Goal: Task Accomplishment & Management: Manage account settings

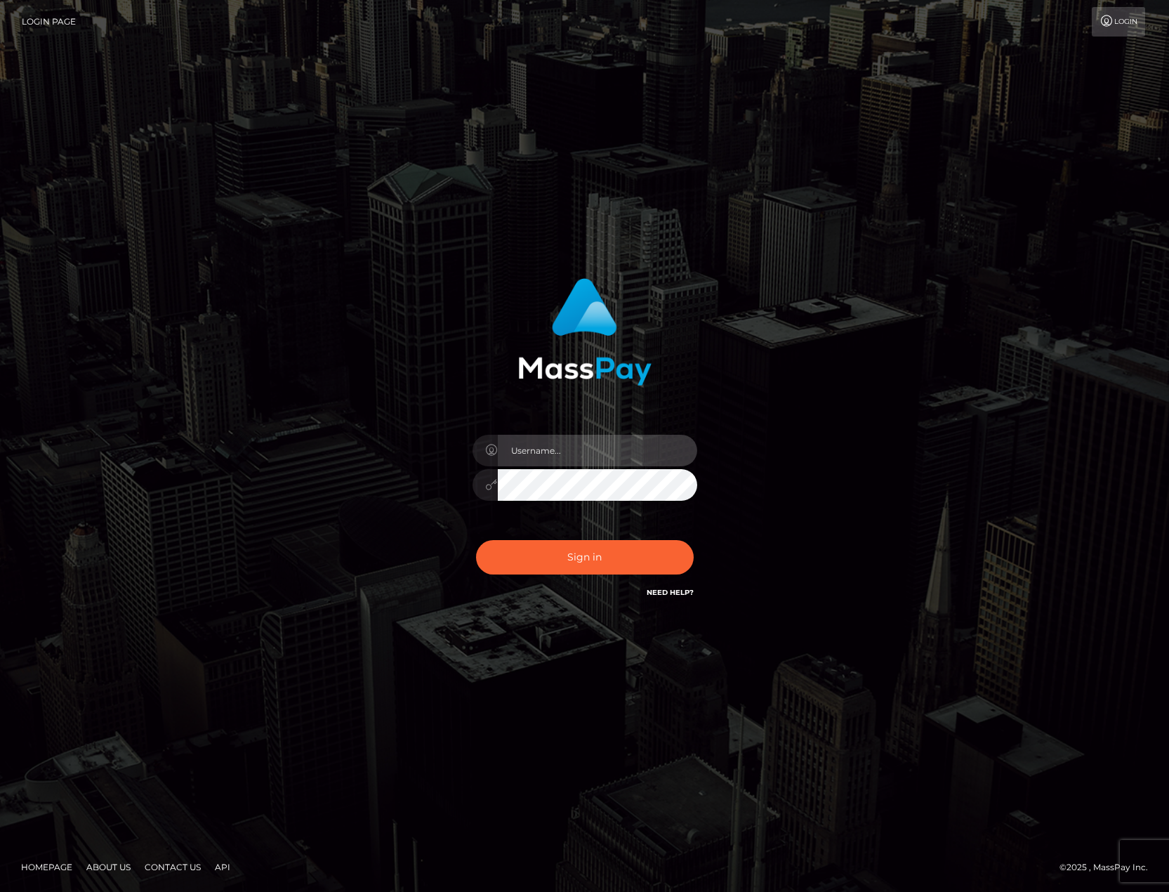
click at [531, 441] on input "text" at bounding box center [597, 451] width 199 height 32
type input "sabien.demonia.official@gmail.com"
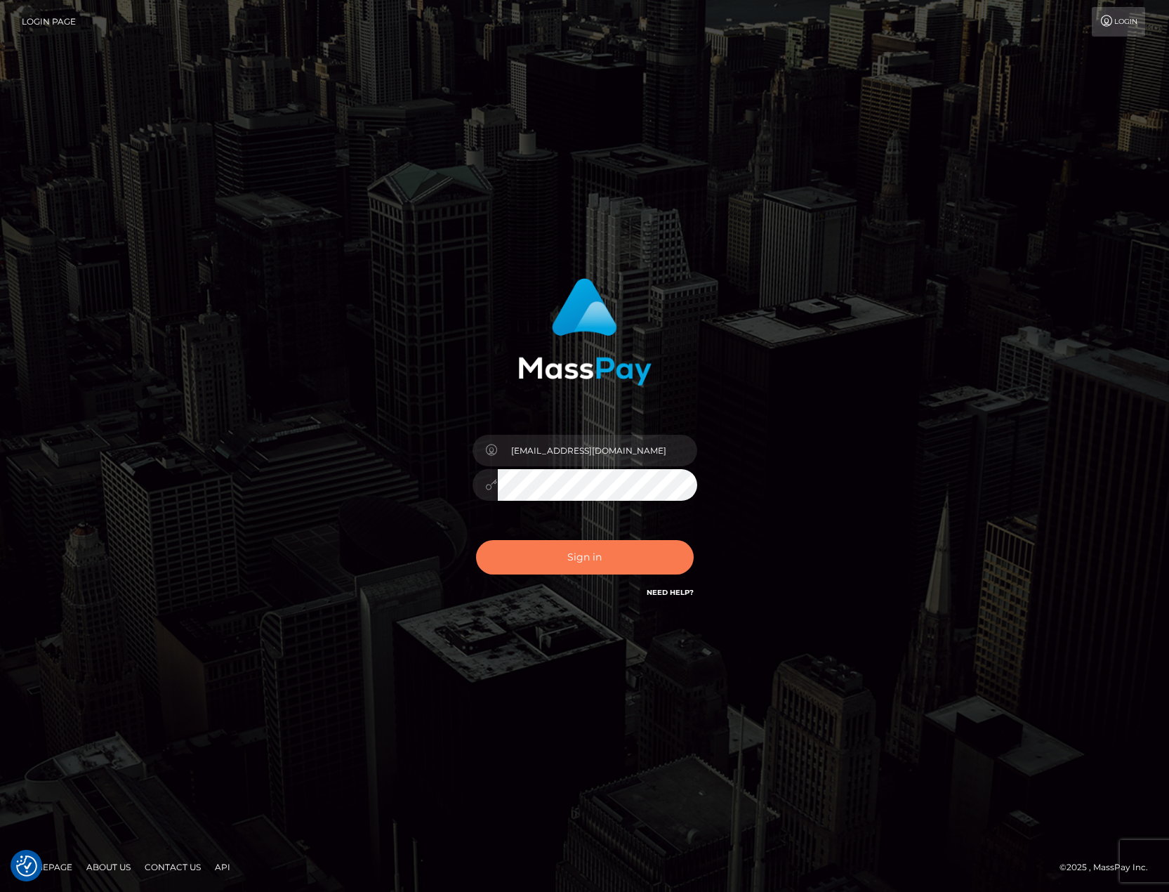
click at [611, 549] on button "Sign in" at bounding box center [585, 557] width 218 height 34
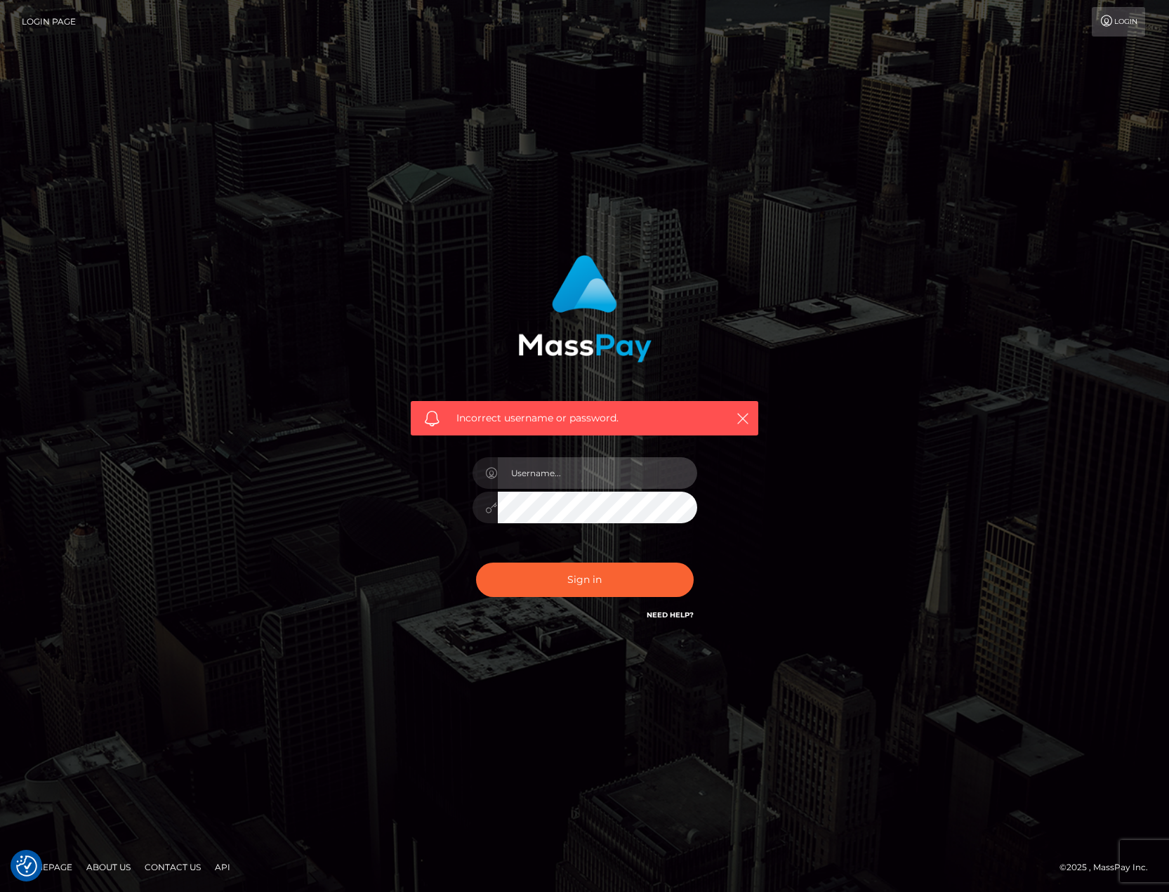
click at [594, 478] on input "text" at bounding box center [597, 473] width 199 height 32
click at [557, 475] on input "text" at bounding box center [597, 473] width 199 height 32
type input "s"
click at [538, 467] on input "text" at bounding box center [597, 473] width 199 height 32
click at [671, 473] on input "sabien.demonia.official@gmail.com" at bounding box center [597, 473] width 199 height 32
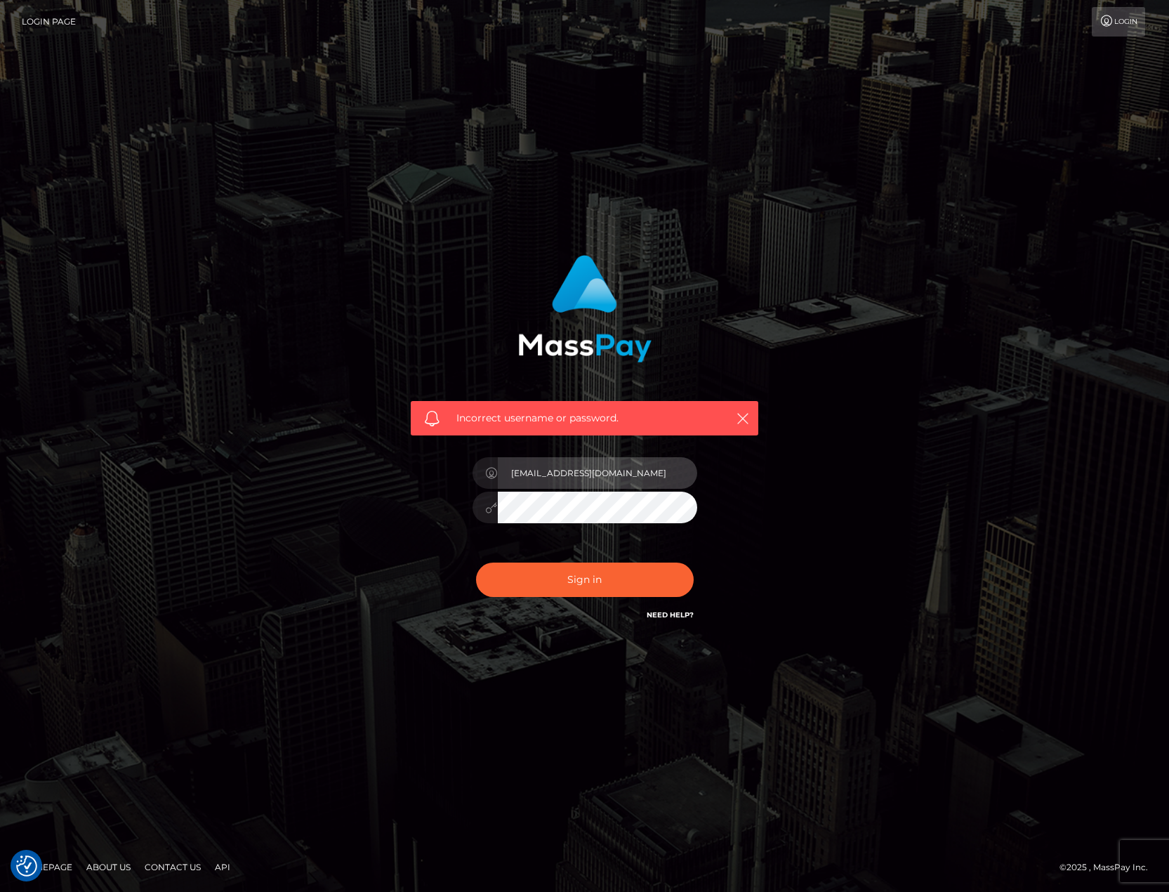
drag, startPoint x: 666, startPoint y: 474, endPoint x: 350, endPoint y: 452, distance: 316.1
click at [350, 452] on div "Incorrect username or password. sabien.demonia.official@gmail.com" at bounding box center [585, 446] width 801 height 404
type input "SabienDemonia"
click at [653, 585] on button "Sign in" at bounding box center [585, 580] width 218 height 34
click at [1118, 15] on link "Login" at bounding box center [1118, 21] width 53 height 29
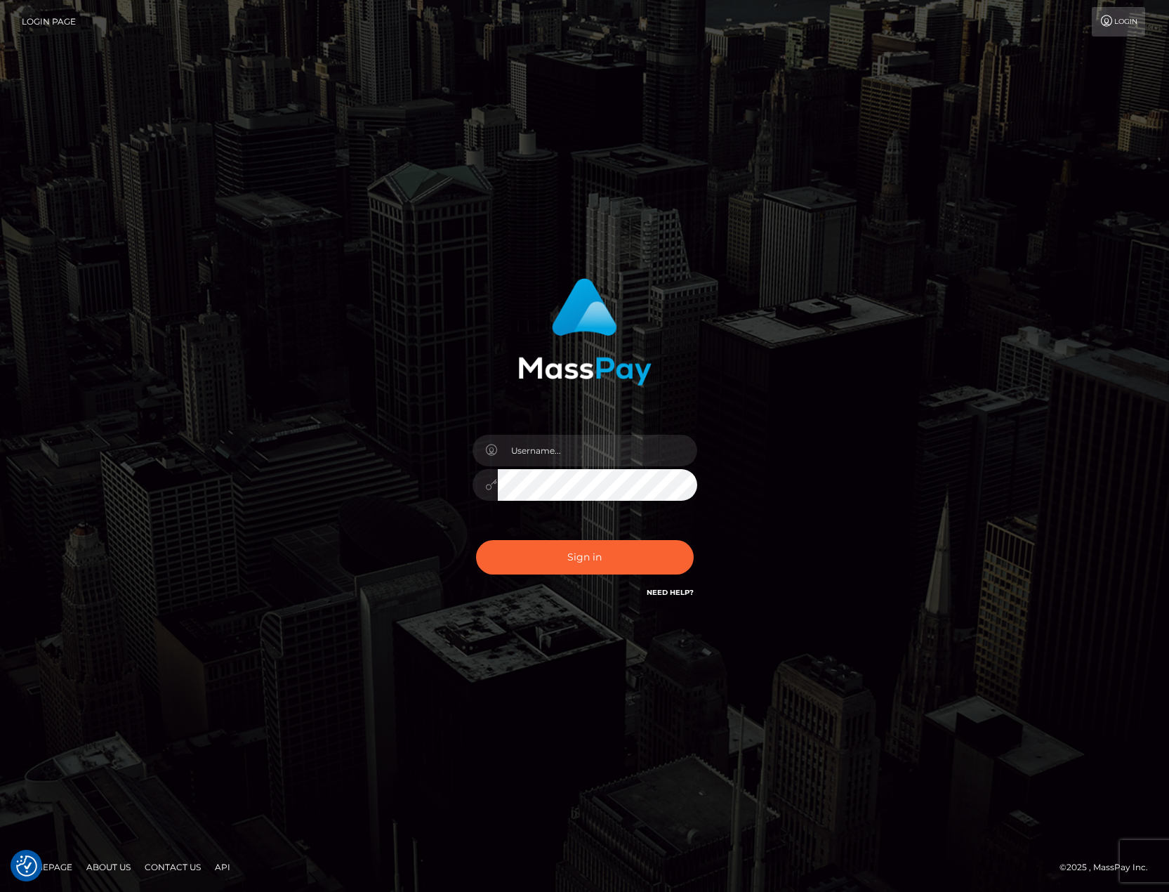
click at [669, 589] on link "Need Help?" at bounding box center [670, 592] width 47 height 9
click at [932, 180] on div "Sign in" at bounding box center [584, 446] width 1169 height 568
click at [574, 438] on input "text" at bounding box center [597, 451] width 199 height 32
type input "sabien.demonia.official@gmail.com"
drag, startPoint x: 1153, startPoint y: 473, endPoint x: 1089, endPoint y: 469, distance: 64.1
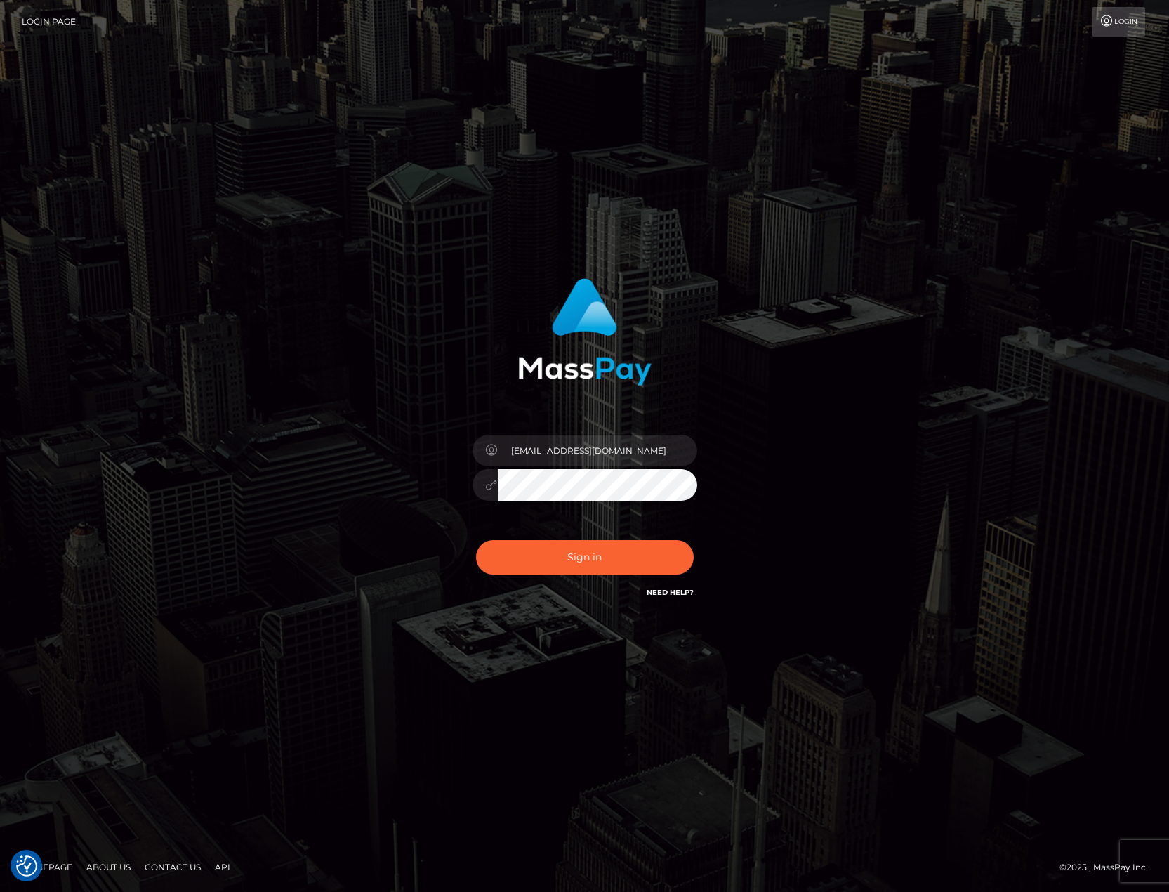
click at [1145, 476] on div "sabien.demonia.official@gmail.com" at bounding box center [584, 446] width 1169 height 568
drag, startPoint x: 328, startPoint y: 139, endPoint x: 396, endPoint y: 55, distance: 108.4
click at [329, 135] on div "sabien.demonia.official@gmail.com" at bounding box center [584, 446] width 1169 height 892
click at [586, 456] on input "text" at bounding box center [597, 451] width 199 height 32
type input "sabiendemonia"
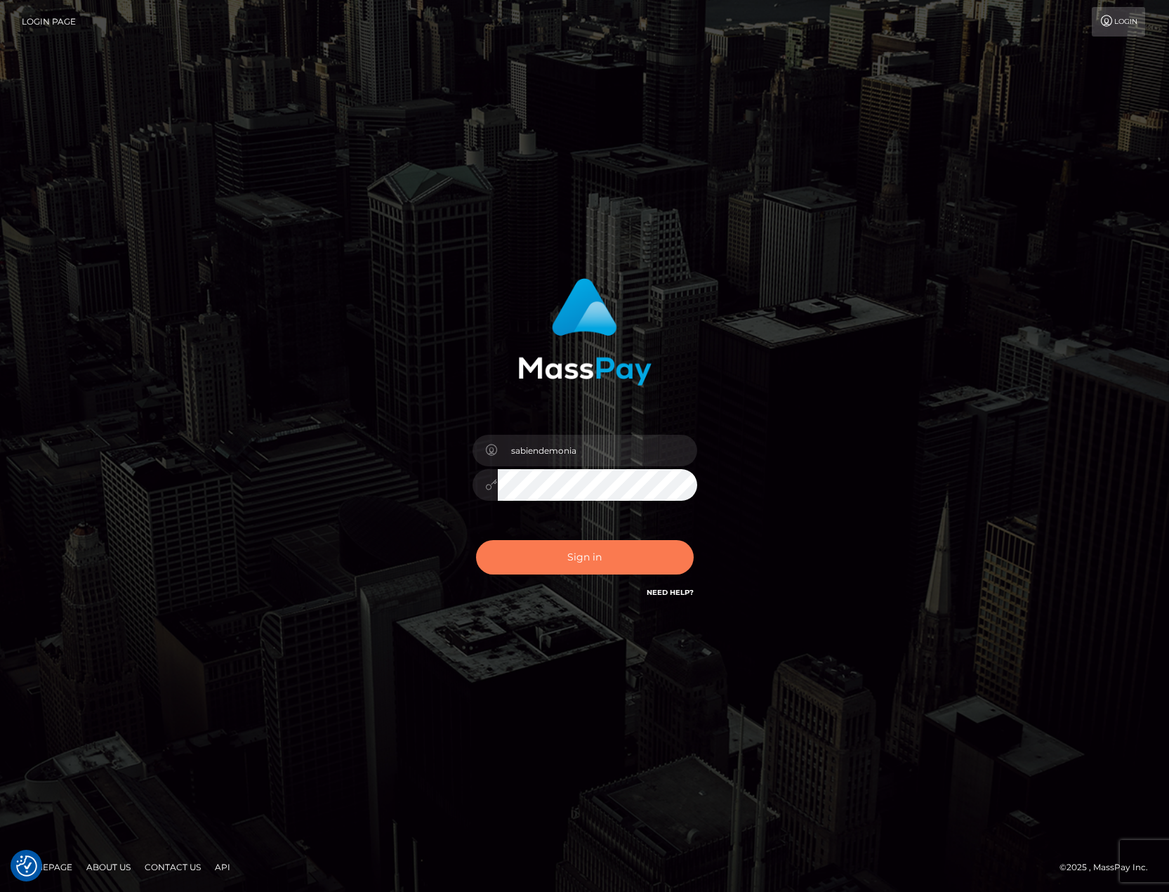
click at [613, 556] on button "Sign in" at bounding box center [585, 557] width 218 height 34
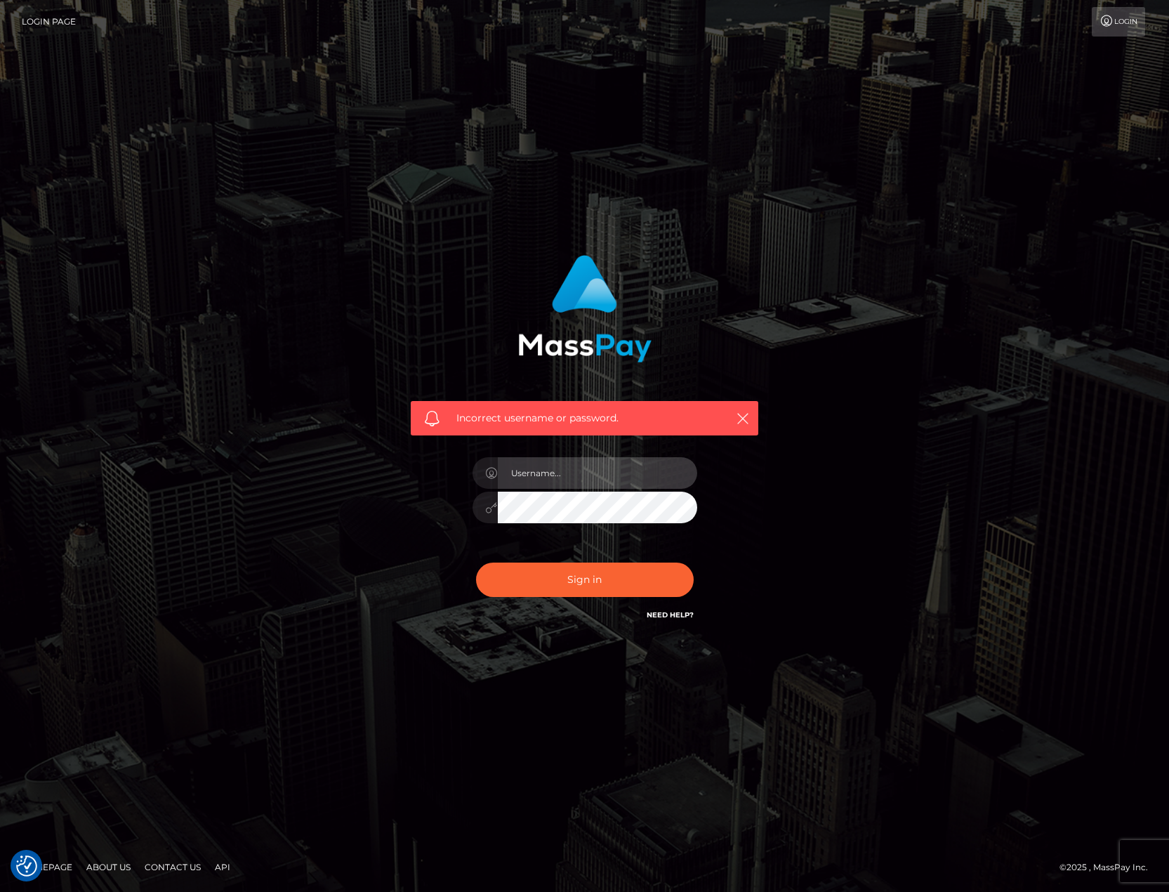
click at [618, 475] on input "text" at bounding box center [597, 473] width 199 height 32
type input "[PERSON_NAME]"
click at [611, 574] on button "Sign in" at bounding box center [585, 580] width 218 height 34
click at [811, 285] on div "Incorrect username or password." at bounding box center [585, 446] width 801 height 404
click at [624, 475] on input "text" at bounding box center [597, 473] width 199 height 32
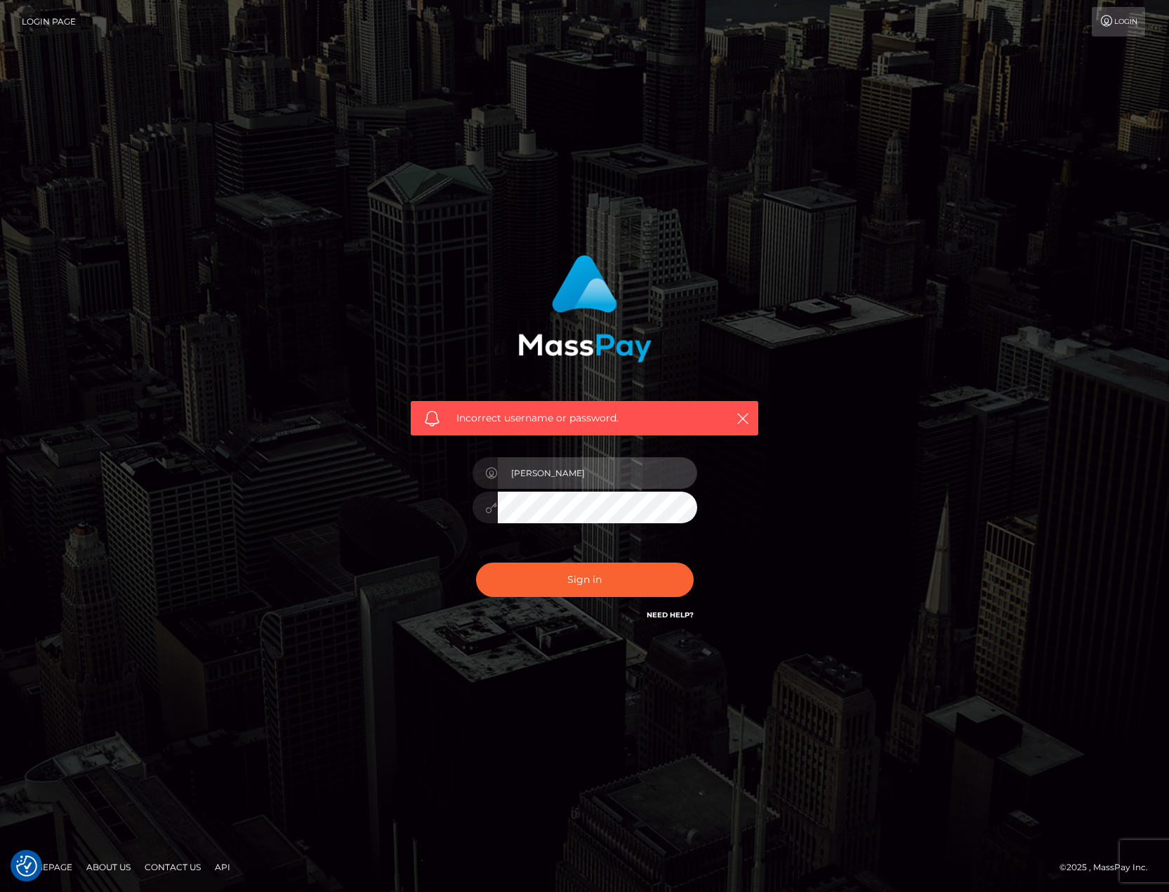
type input "Sabina"
click at [584, 587] on button "Sign in" at bounding box center [585, 580] width 218 height 34
click at [32, 25] on link "Login Page" at bounding box center [49, 21] width 54 height 29
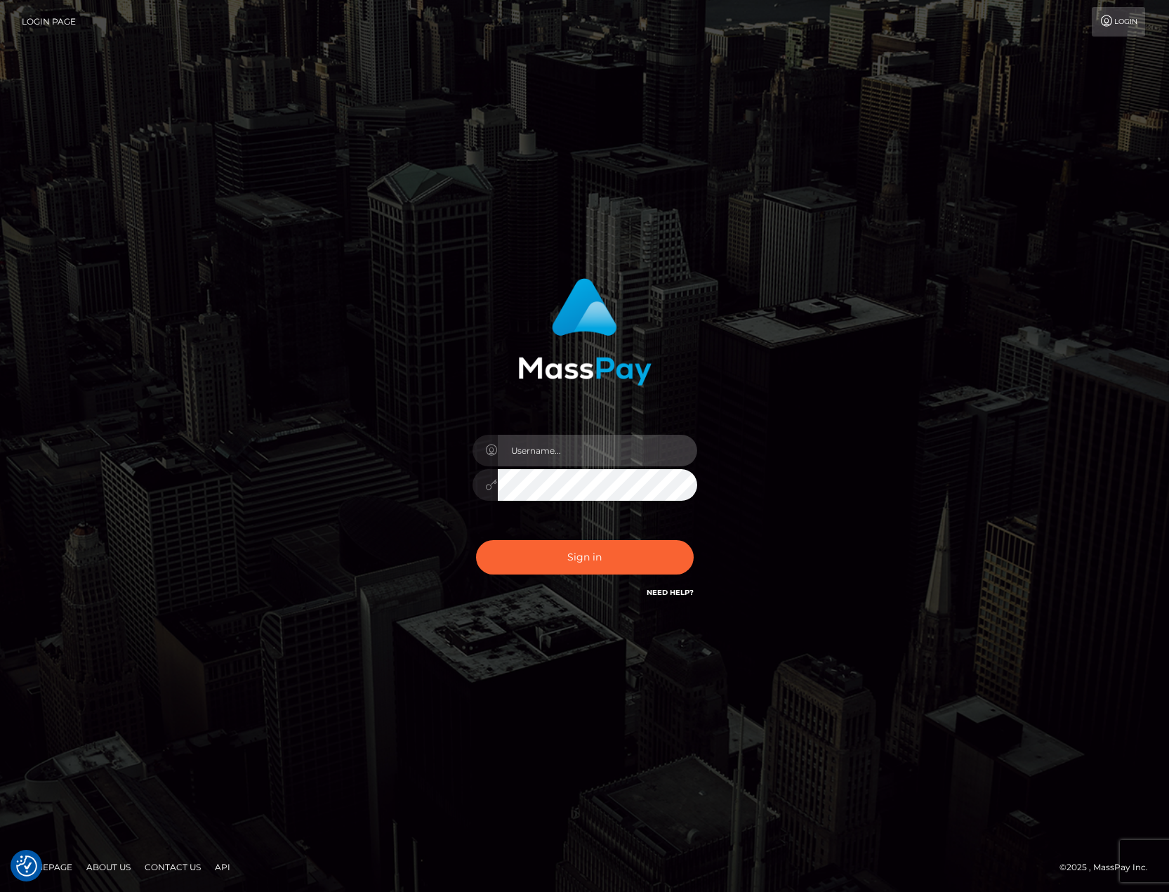
click at [612, 459] on input "text" at bounding box center [597, 451] width 199 height 32
type input "Sabiendemonia"
click at [476, 540] on button "Sign in" at bounding box center [585, 557] width 218 height 34
